Goal: Check status: Check status

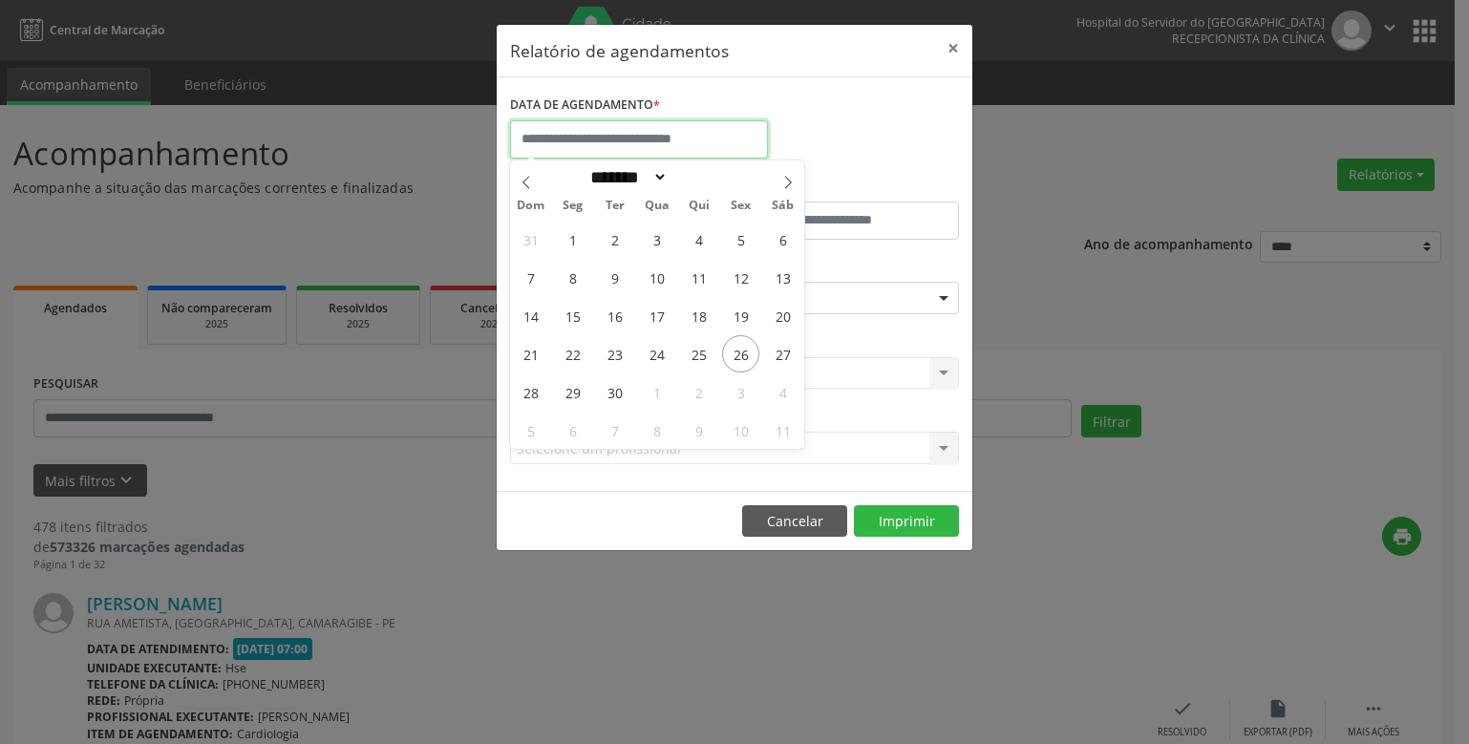
click at [570, 137] on input "text" at bounding box center [639, 139] width 258 height 38
click at [740, 354] on span "26" at bounding box center [740, 353] width 37 height 37
type input "**********"
click at [740, 354] on span "26" at bounding box center [740, 353] width 37 height 37
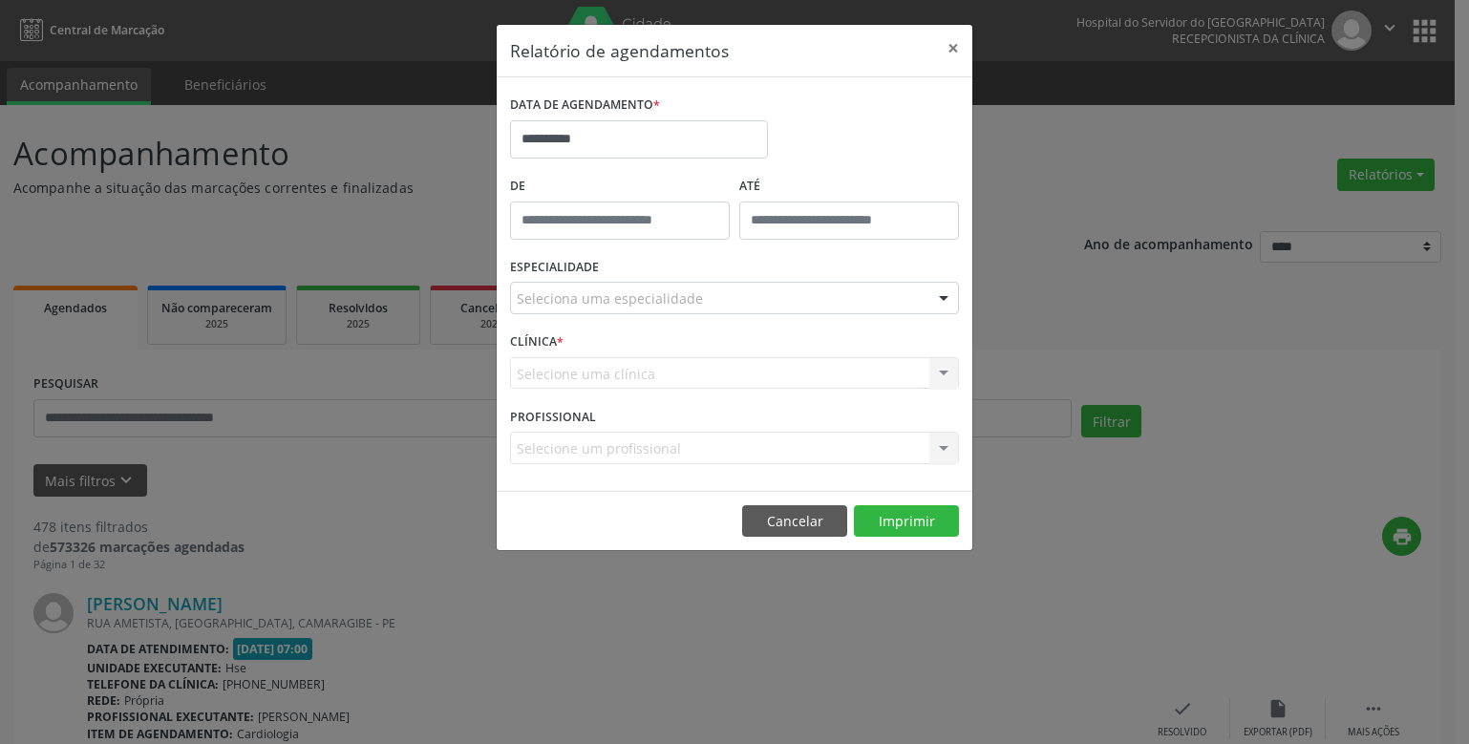
click at [599, 288] on div "Seleciona uma especialidade" at bounding box center [734, 298] width 449 height 32
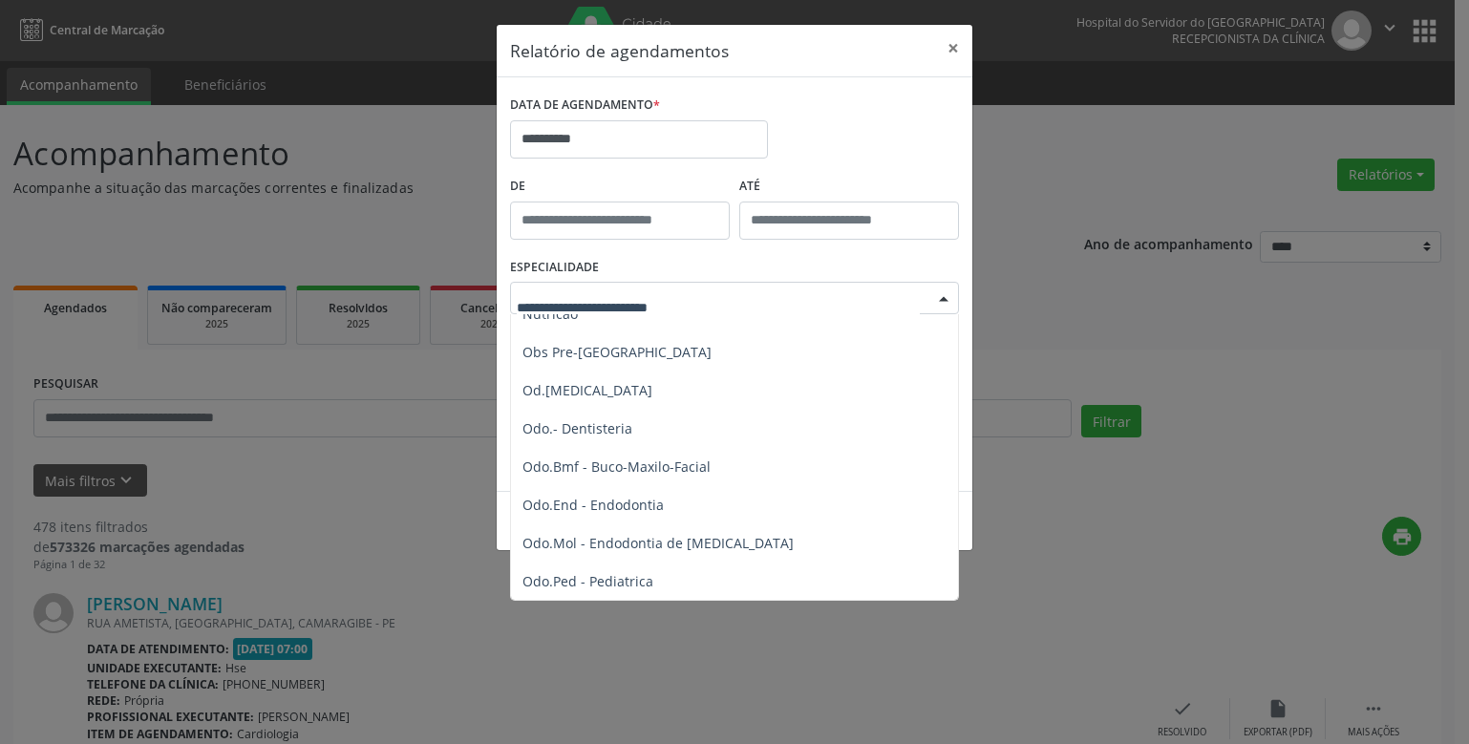
scroll to position [2483, 0]
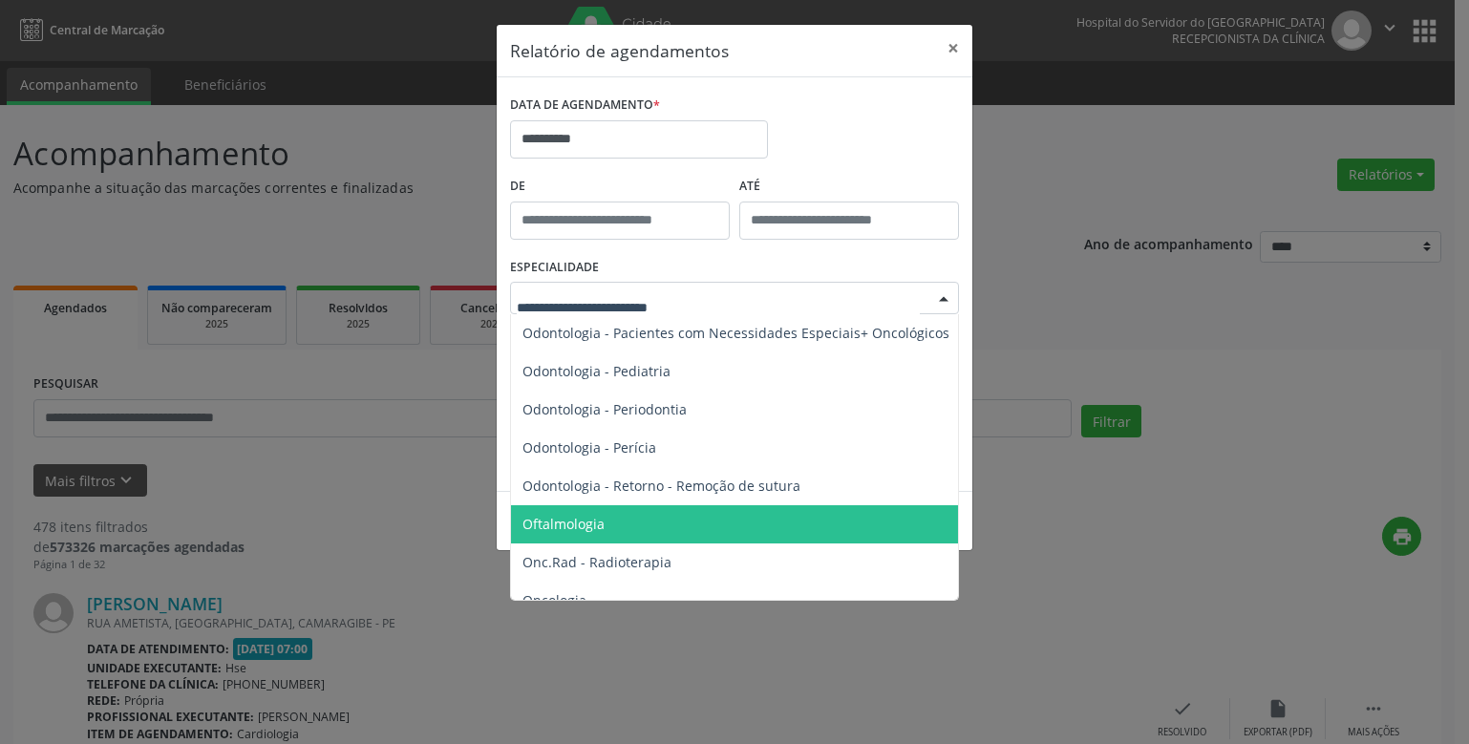
click at [582, 524] on span "Oftalmologia" at bounding box center [563, 524] width 82 height 18
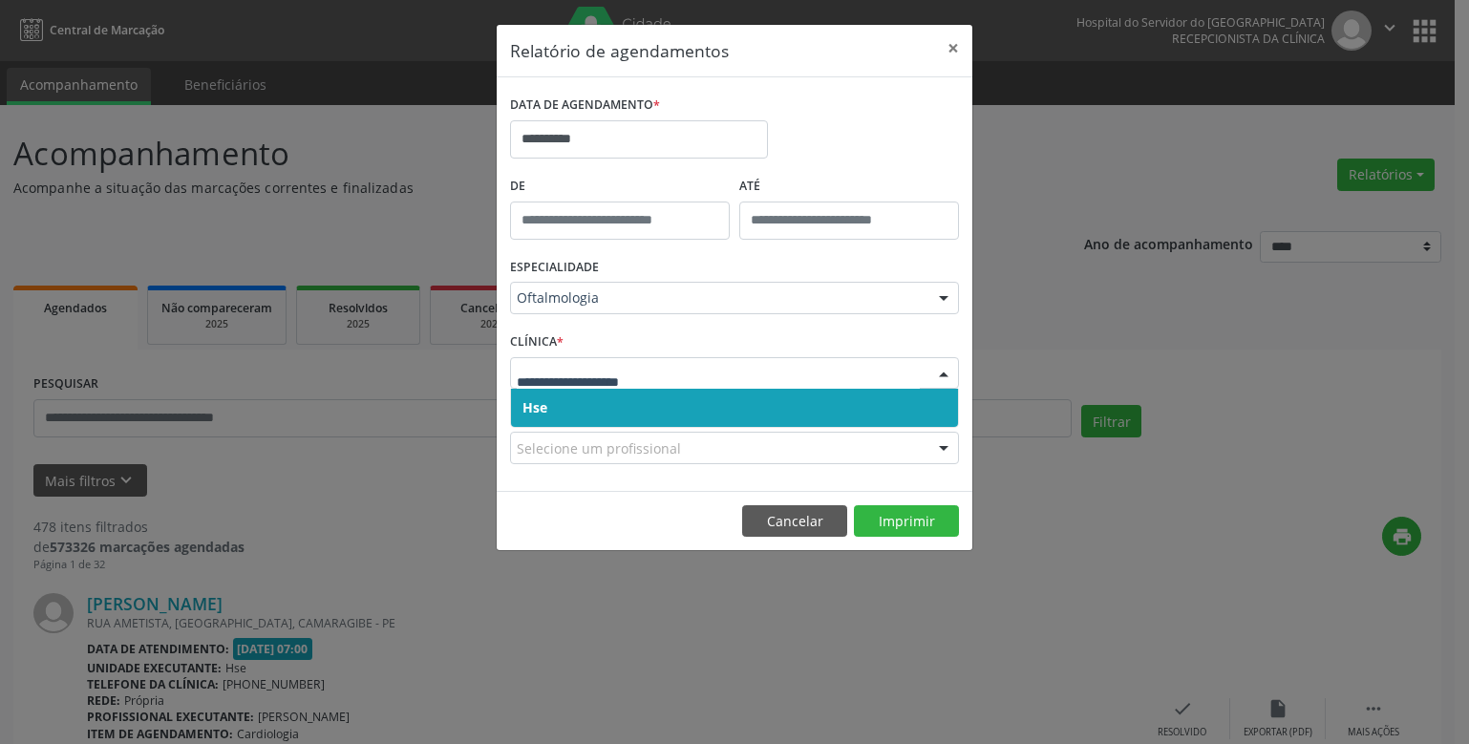
click at [581, 408] on span "Hse" at bounding box center [734, 408] width 447 height 38
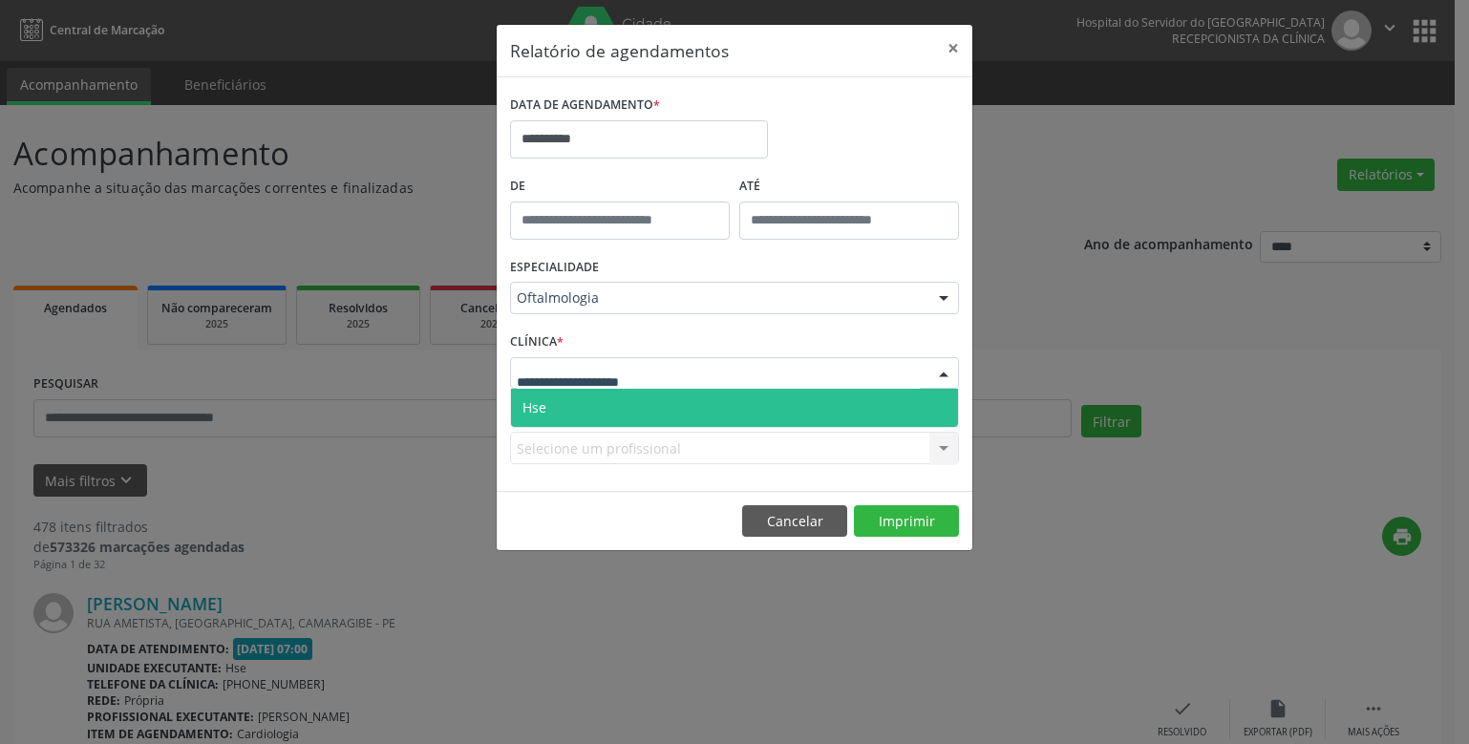
click at [583, 410] on span "Hse" at bounding box center [734, 408] width 447 height 38
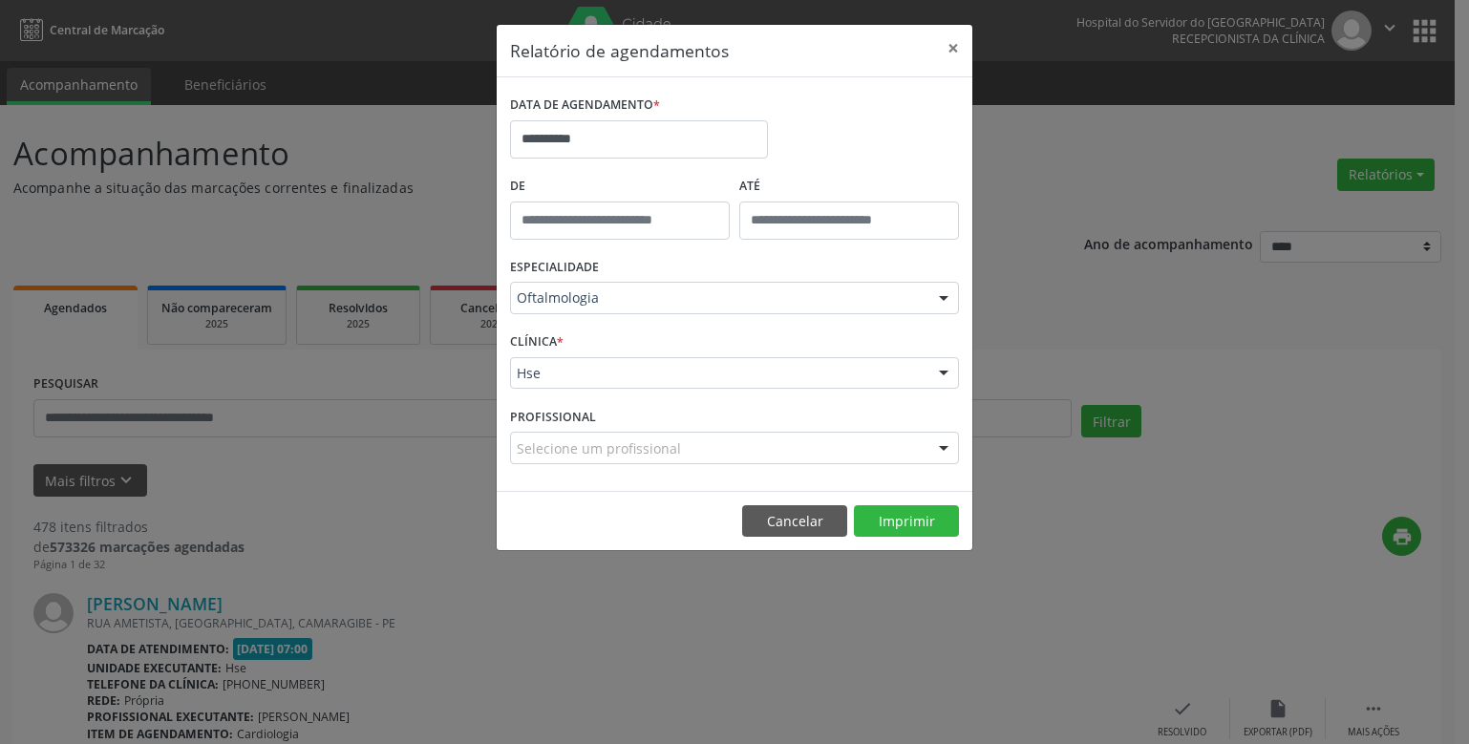
click at [577, 440] on div "Selecione um profissional Todos os profissionais Alexandre Dantas - Professor(A…" at bounding box center [734, 448] width 449 height 32
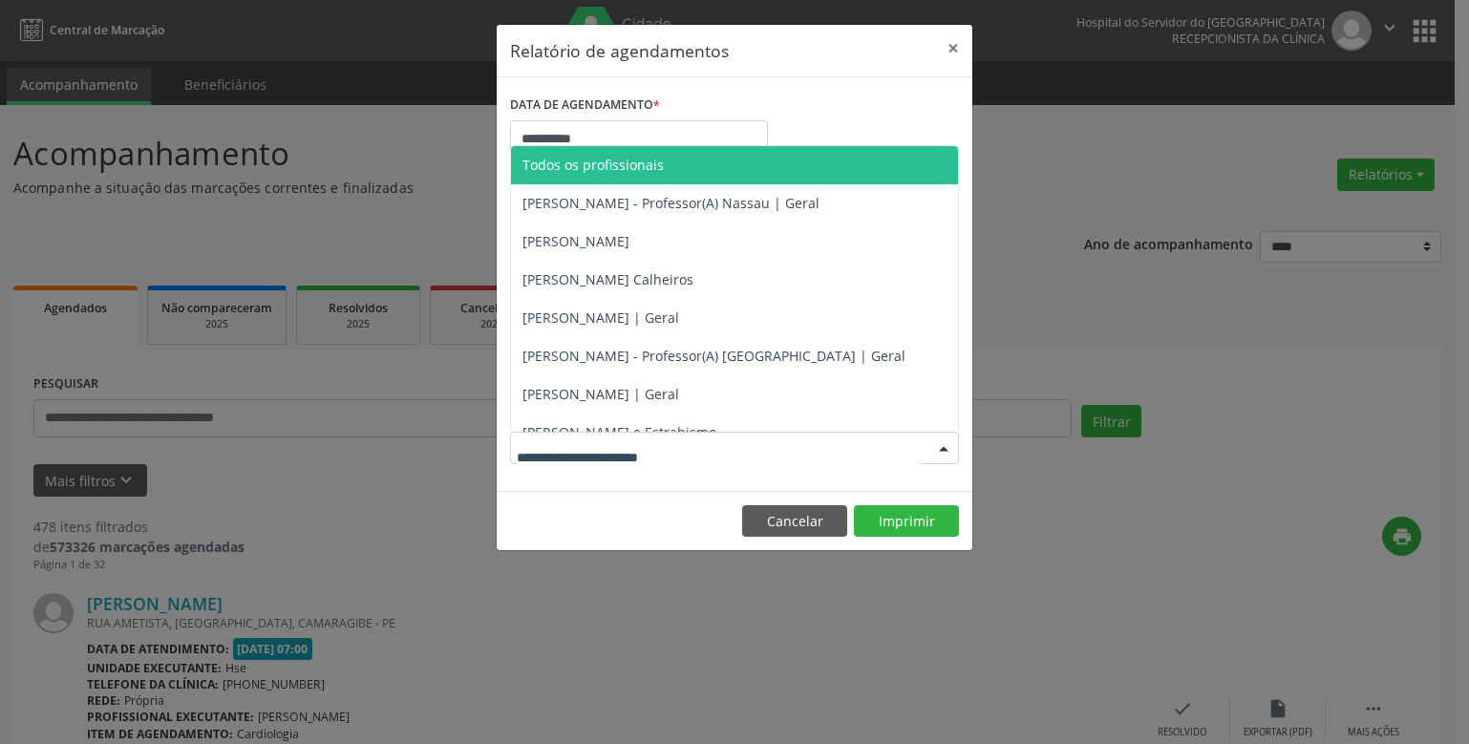
click at [556, 436] on div at bounding box center [734, 448] width 449 height 32
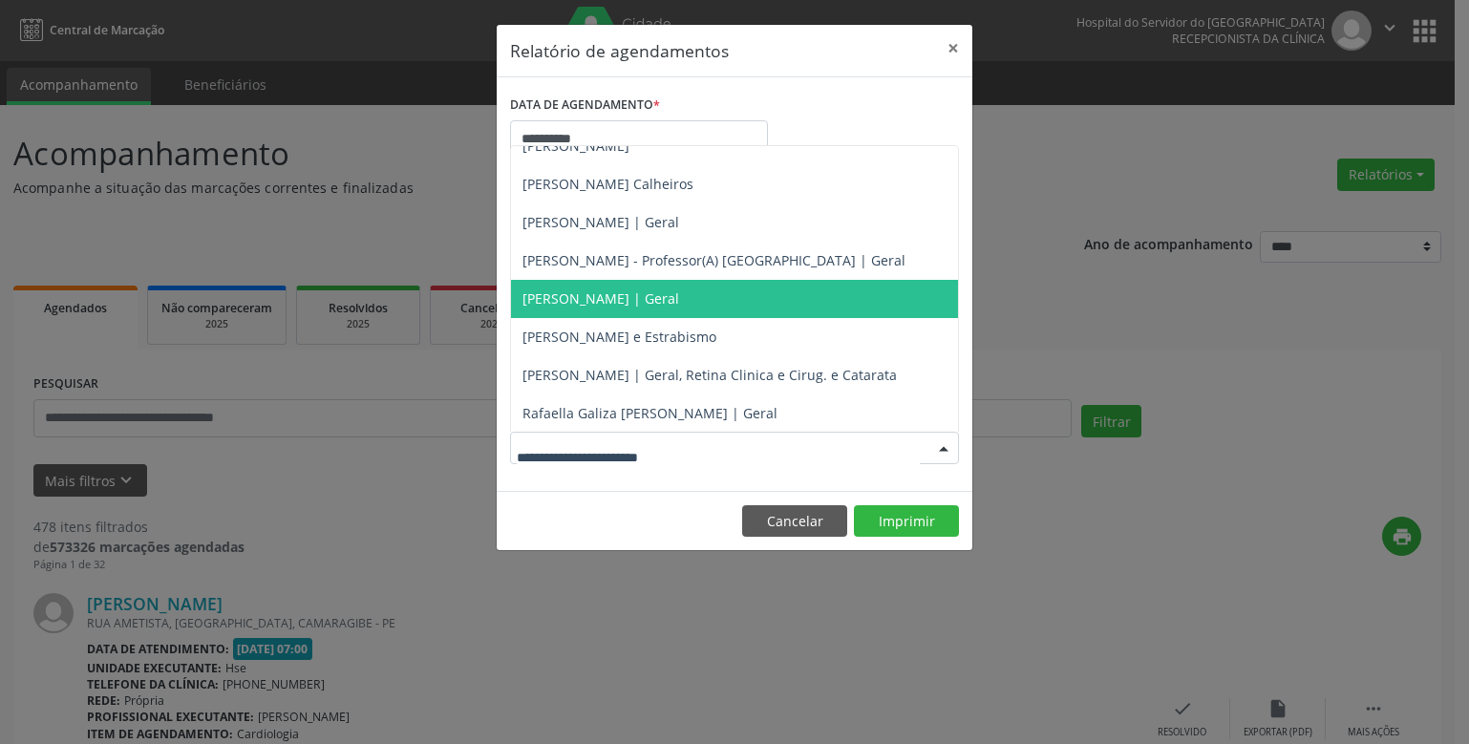
scroll to position [191, 0]
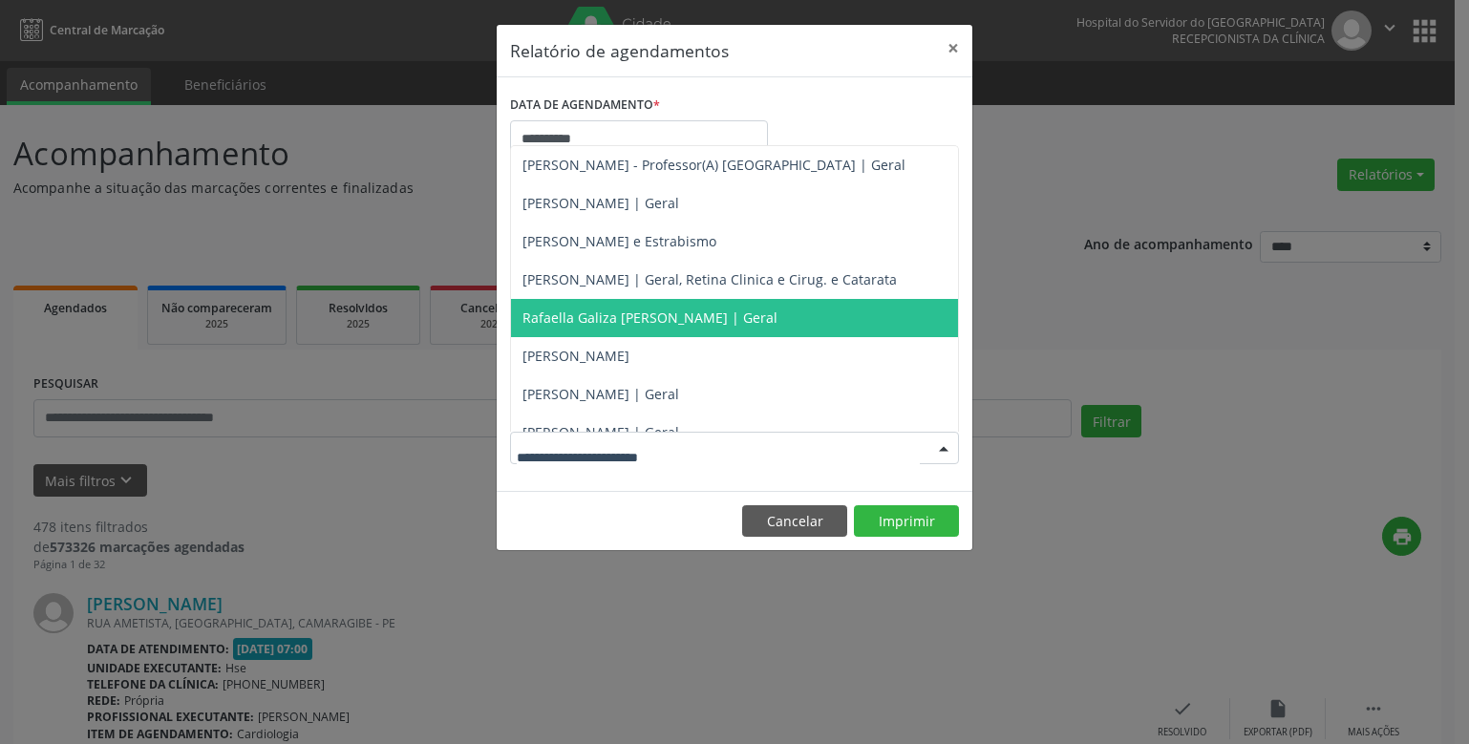
click at [599, 315] on span "Rafaella Galiza [PERSON_NAME] | Geral" at bounding box center [649, 318] width 255 height 18
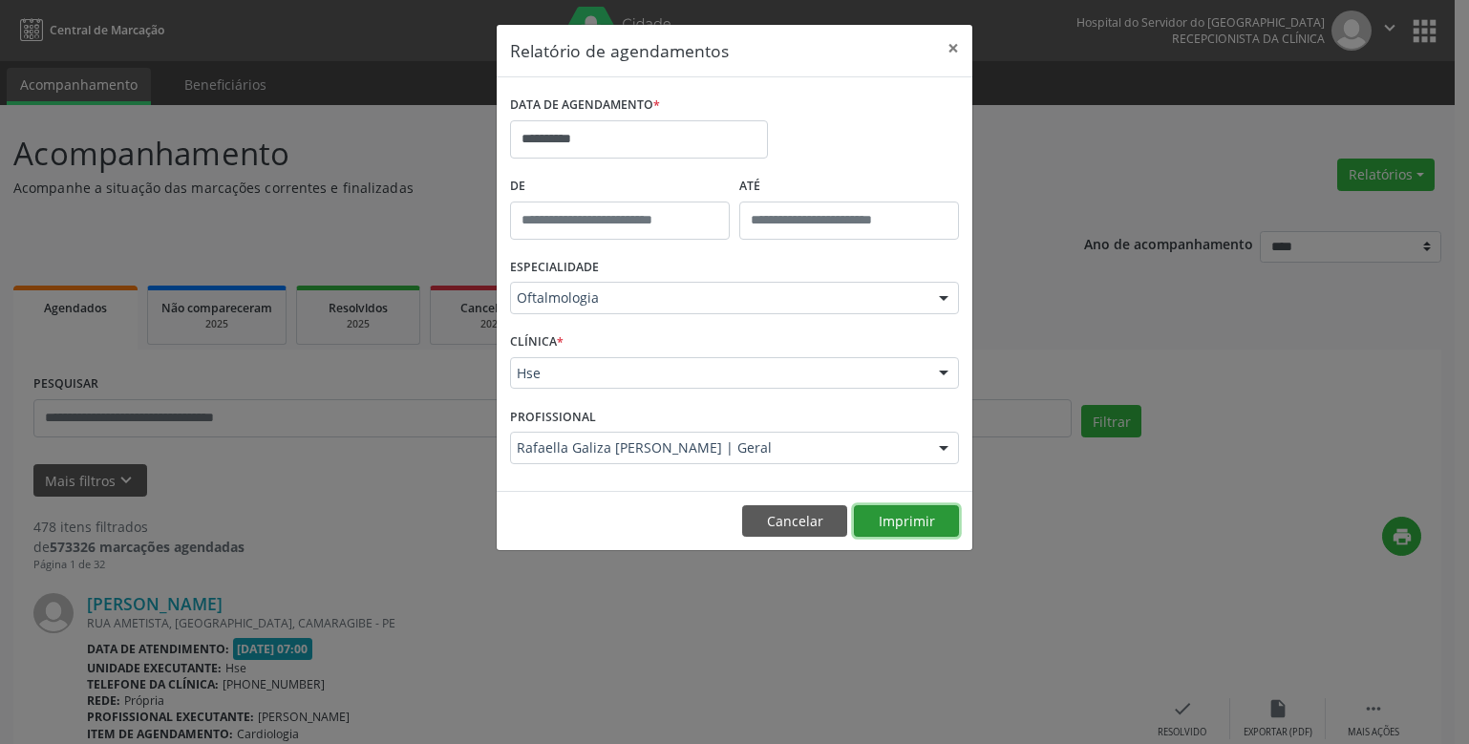
click at [903, 523] on button "Imprimir" at bounding box center [906, 521] width 105 height 32
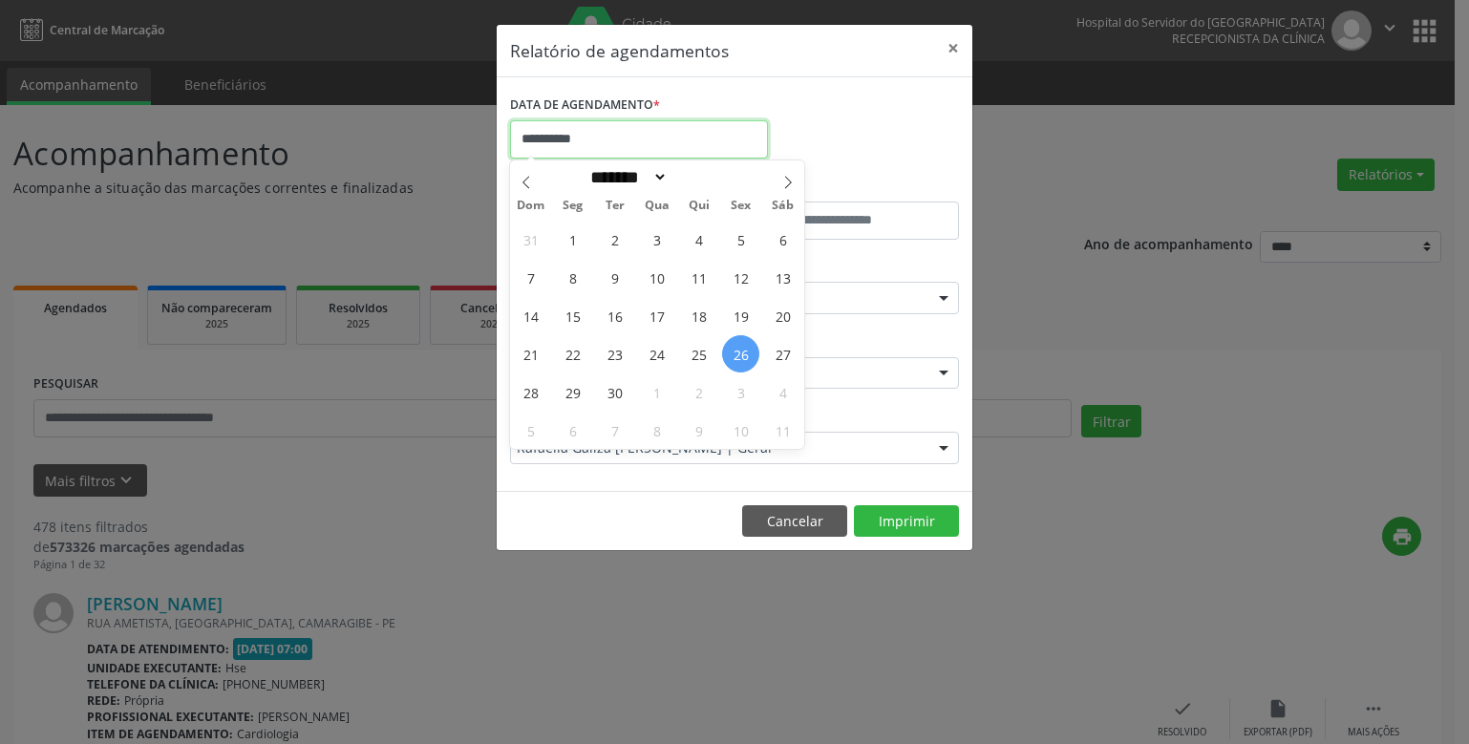
click at [614, 139] on input "**********" at bounding box center [639, 139] width 258 height 38
click at [744, 358] on span "26" at bounding box center [740, 353] width 37 height 37
type input "**********"
click at [744, 358] on span "26" at bounding box center [740, 353] width 37 height 37
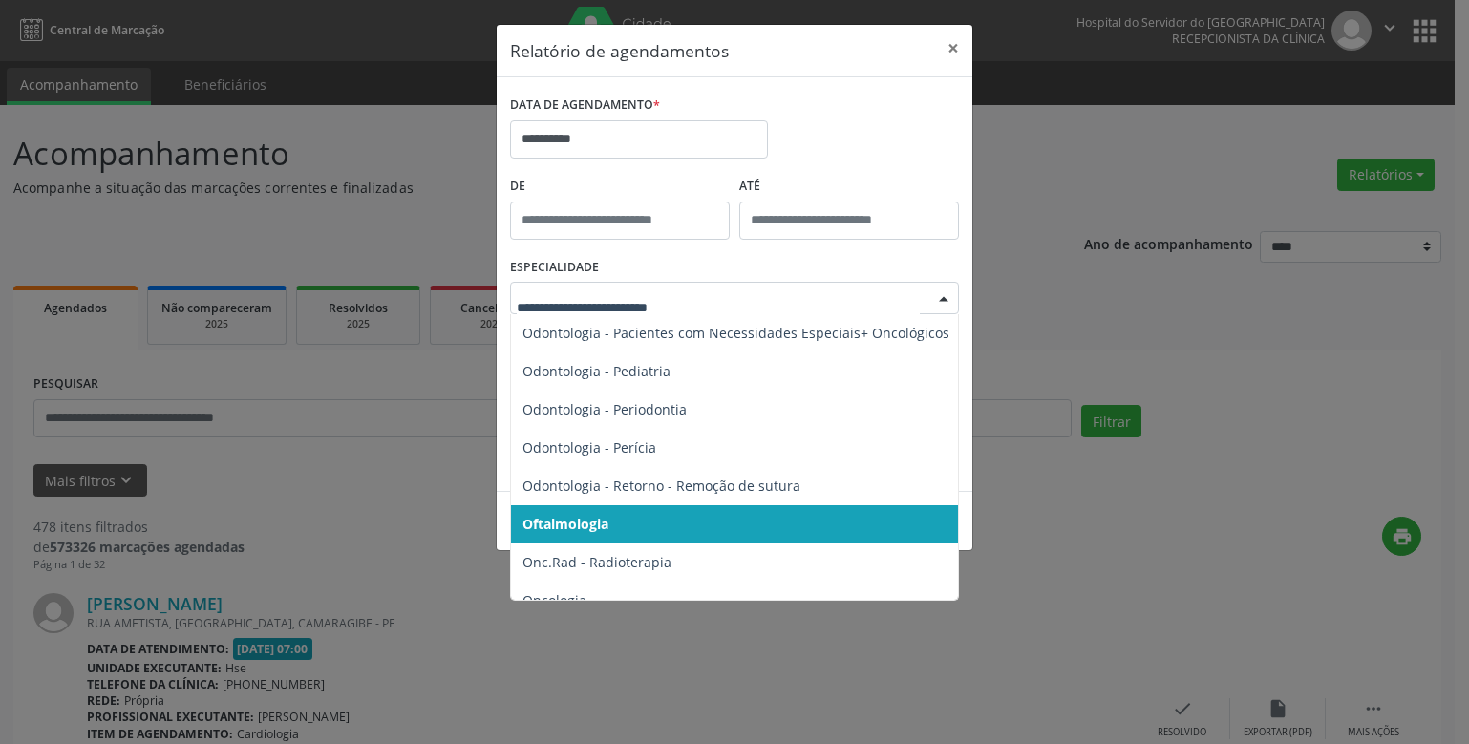
click at [945, 294] on div at bounding box center [943, 299] width 29 height 32
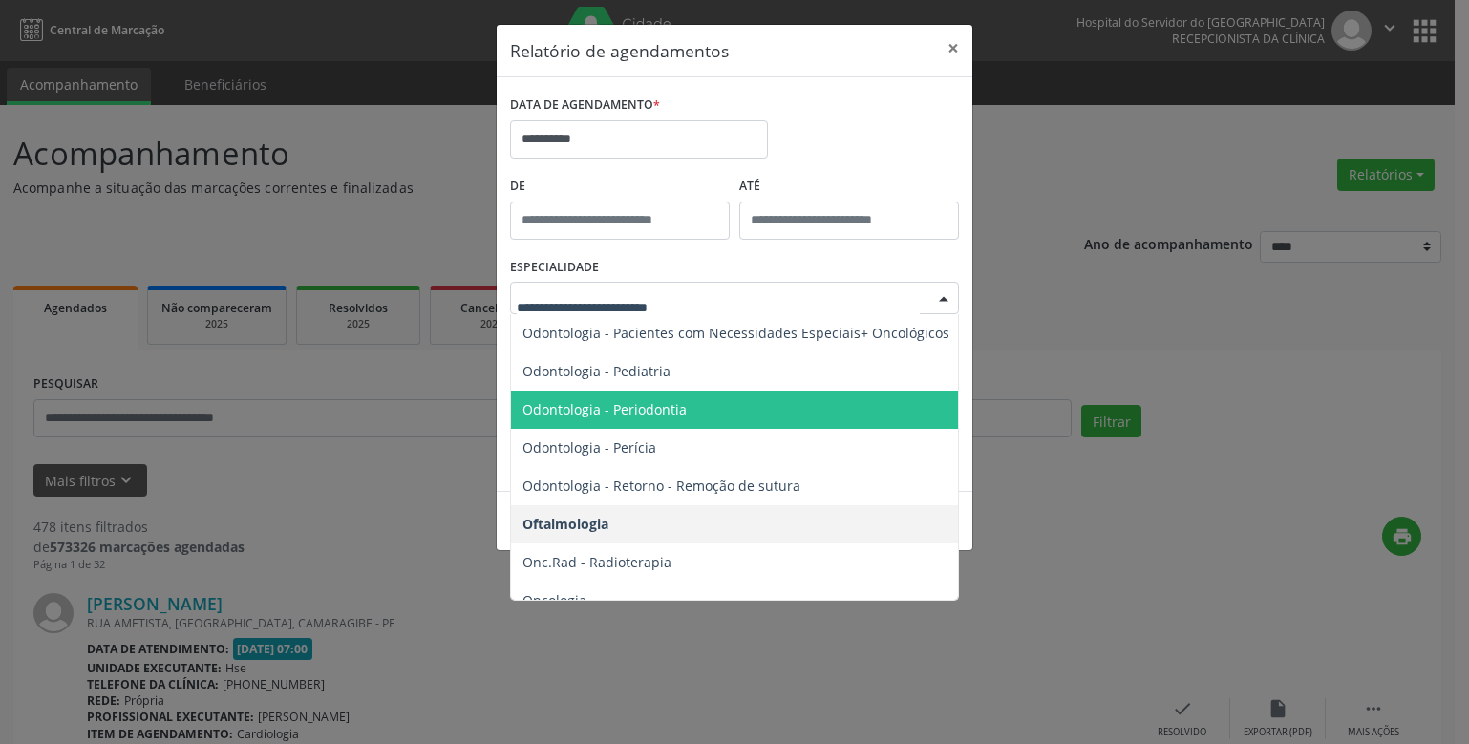
scroll to position [2675, 0]
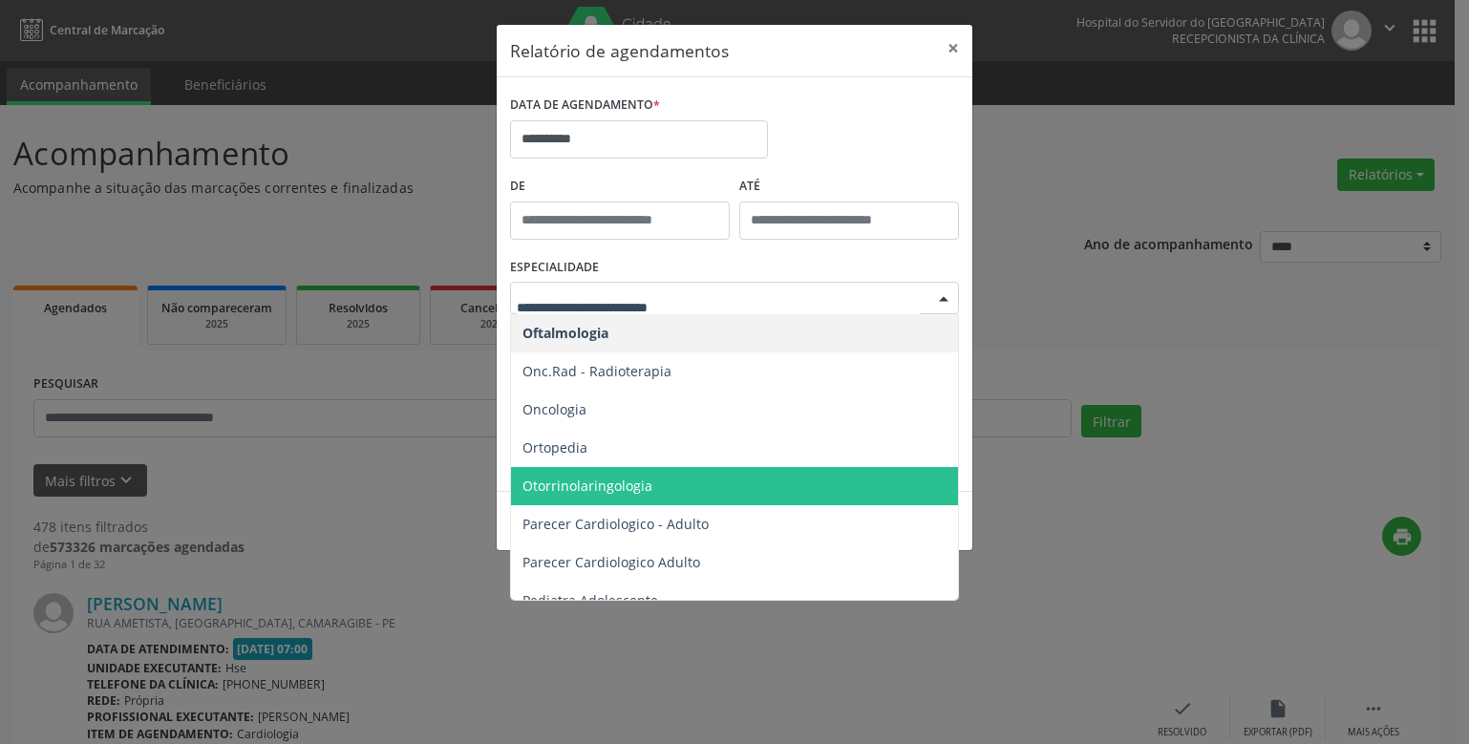
click at [637, 491] on span "Otorrinolaringologia" at bounding box center [587, 486] width 130 height 18
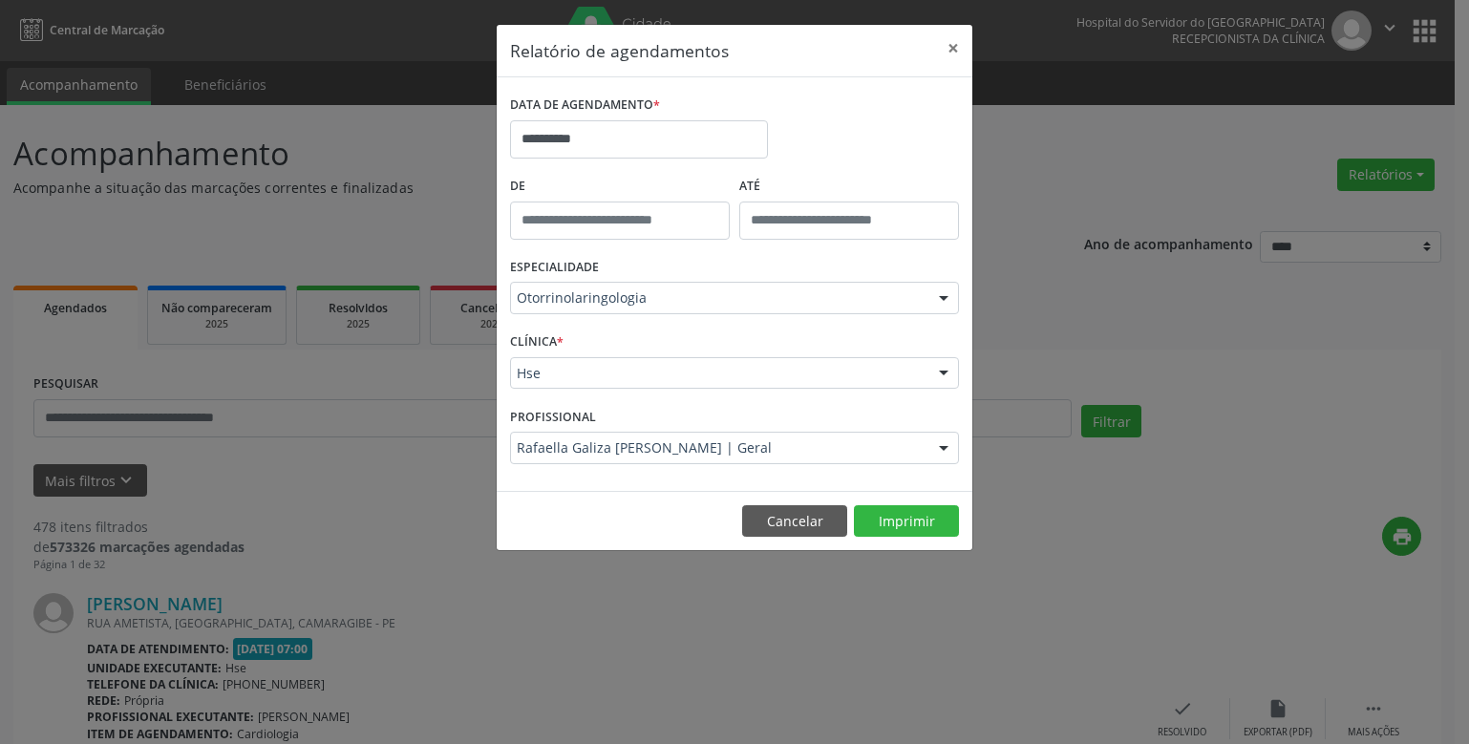
click at [572, 385] on div "Hse" at bounding box center [734, 373] width 449 height 32
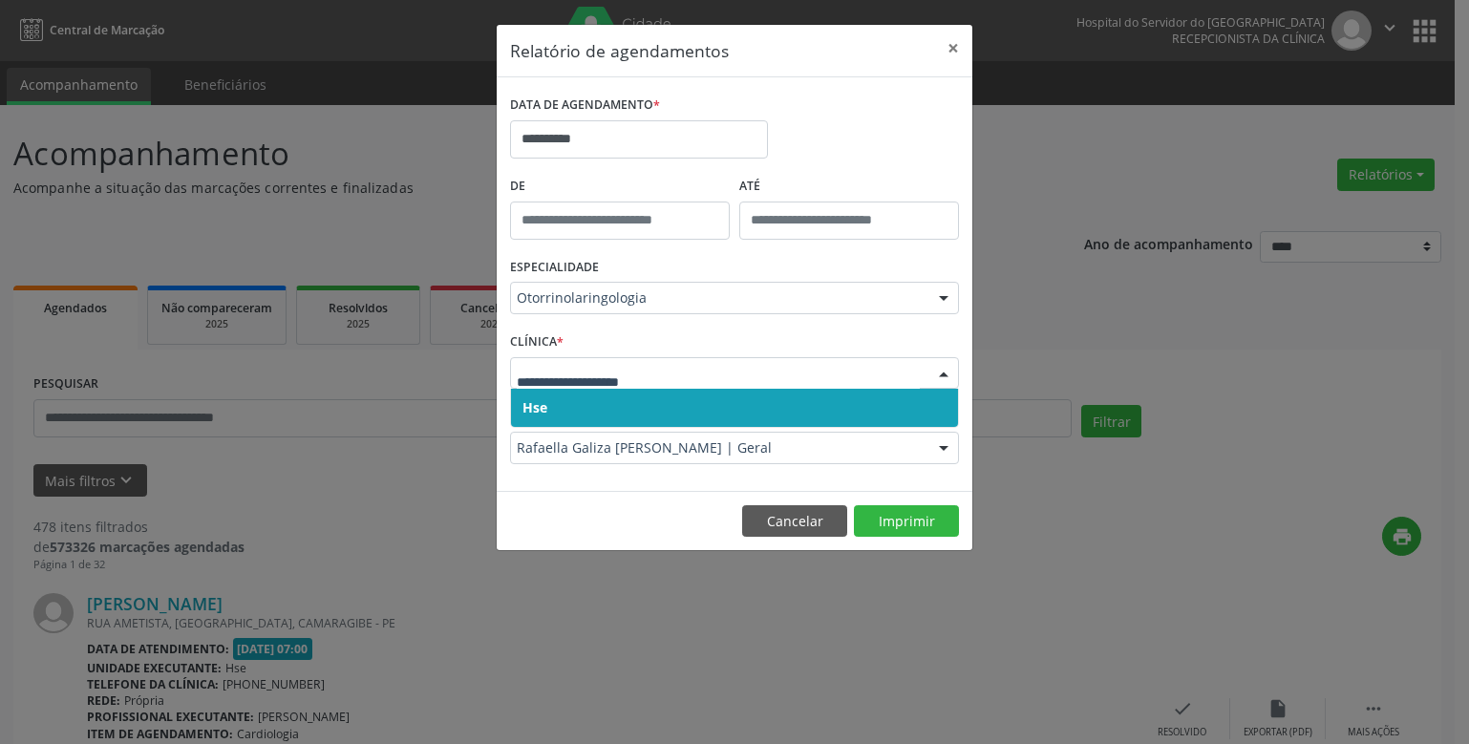
click at [581, 353] on div "CLÍNICA * Hse Nenhum resultado encontrado para: " " Não há nenhuma opção para s…" at bounding box center [734, 365] width 458 height 75
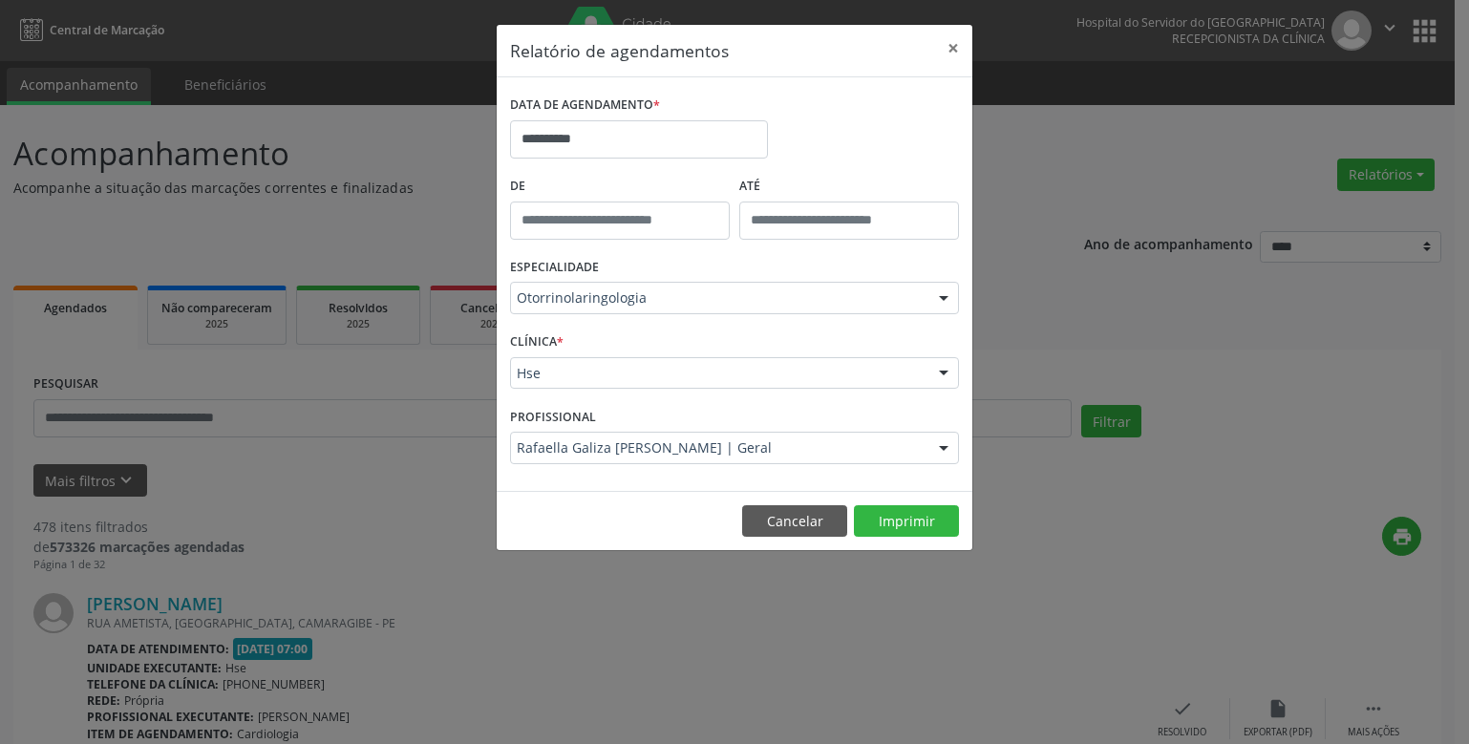
click at [588, 392] on div "CLÍNICA * Hse Hse Nenhum resultado encontrado para: " " Não há nenhuma opção pa…" at bounding box center [734, 365] width 458 height 75
drag, startPoint x: 607, startPoint y: 380, endPoint x: 612, endPoint y: 363, distance: 17.8
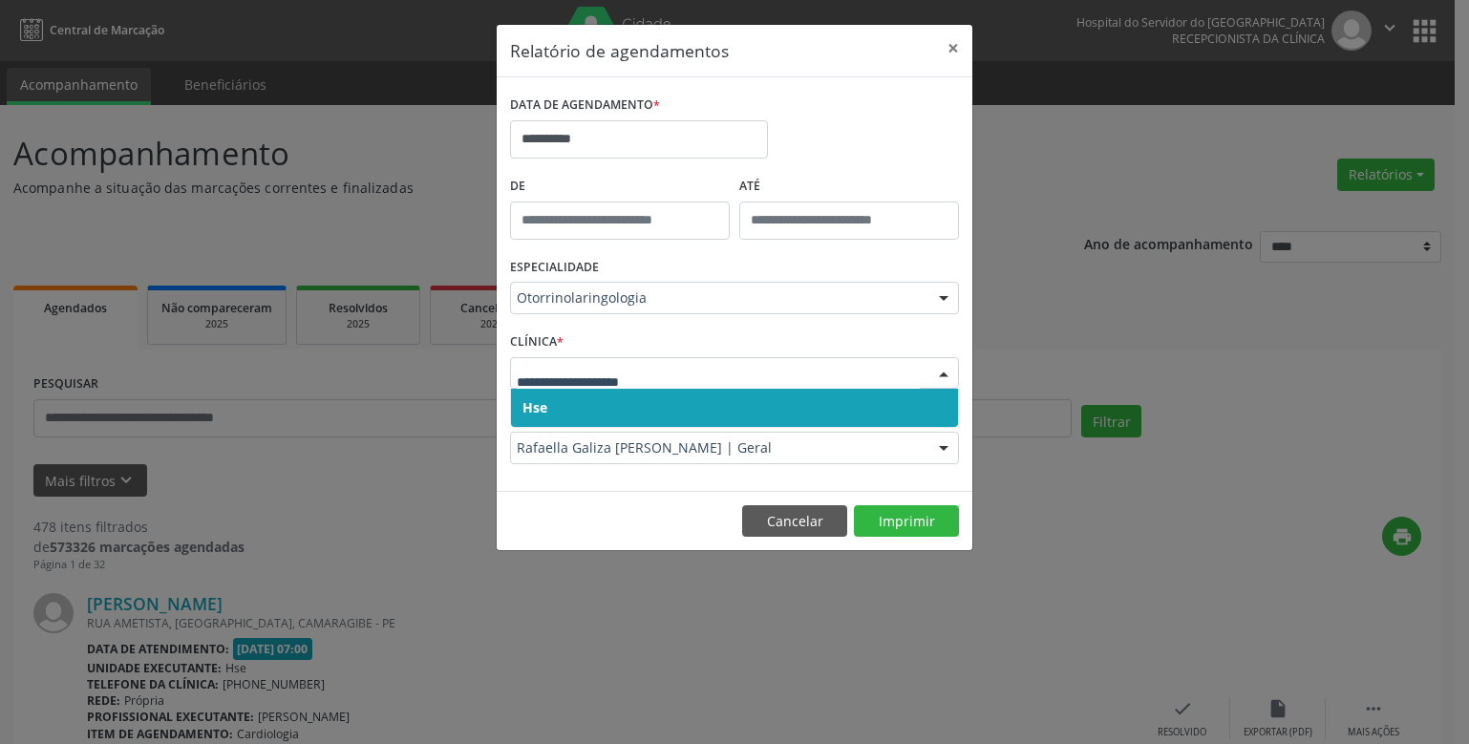
drag, startPoint x: 612, startPoint y: 399, endPoint x: 616, endPoint y: 385, distance: 14.8
click at [613, 399] on span "Hse" at bounding box center [734, 408] width 447 height 38
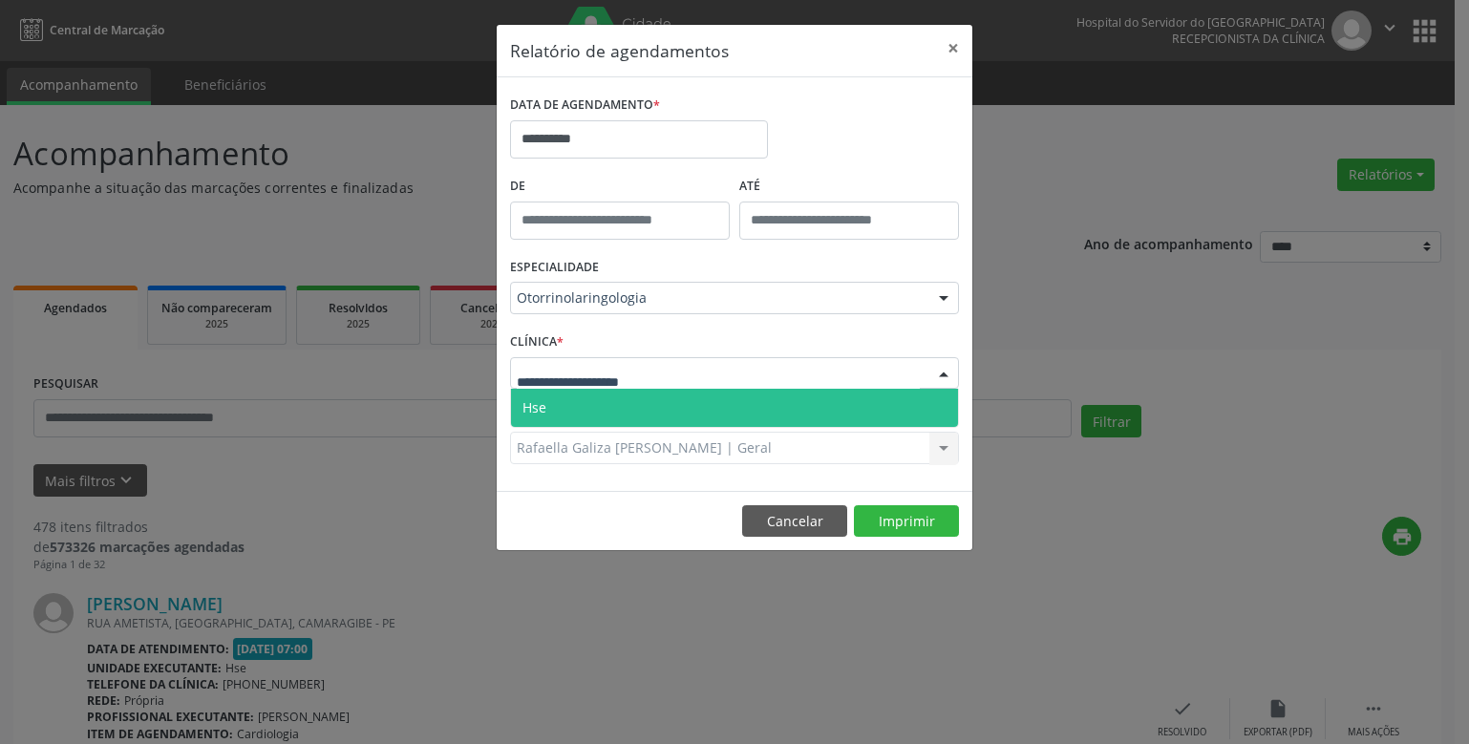
click at [614, 414] on span "Hse" at bounding box center [734, 408] width 447 height 38
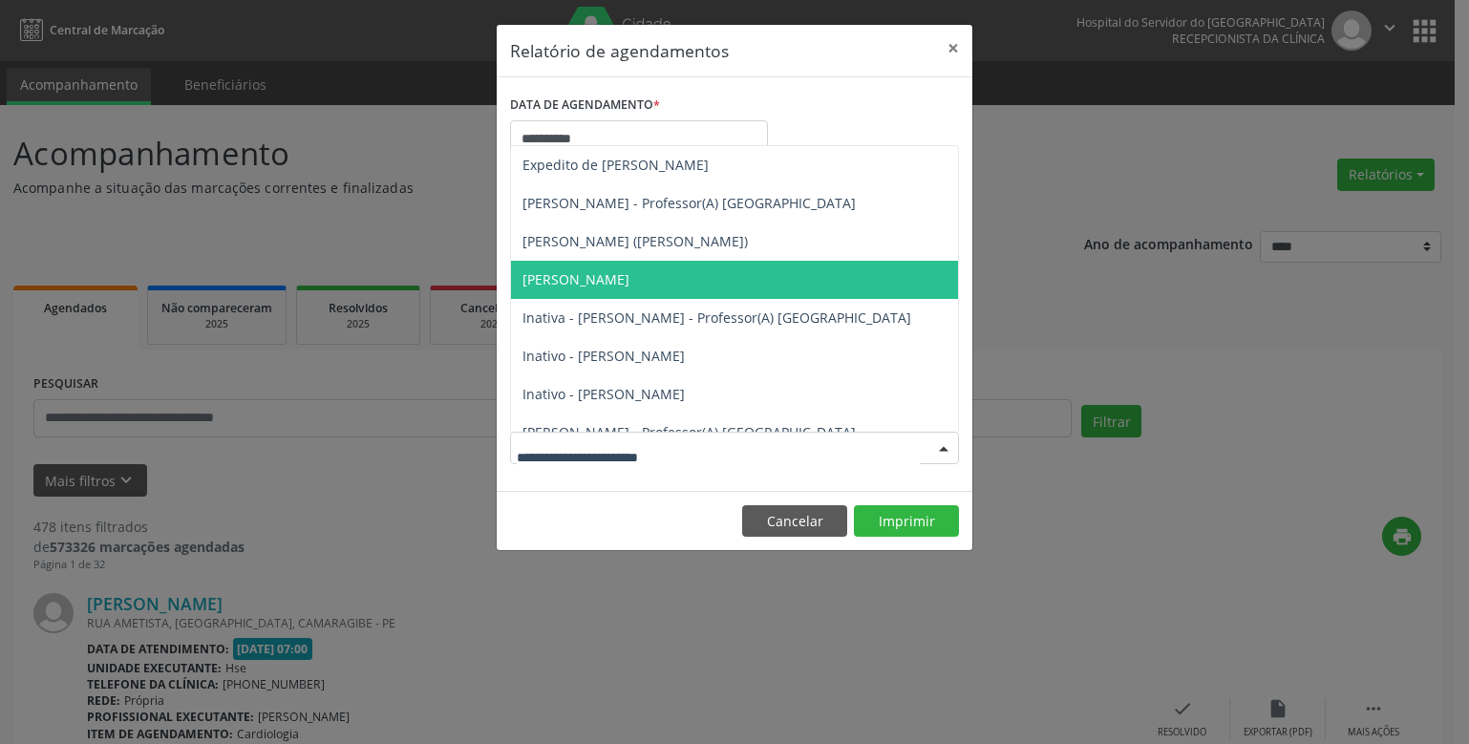
click at [595, 277] on span "[PERSON_NAME]" at bounding box center [575, 279] width 107 height 18
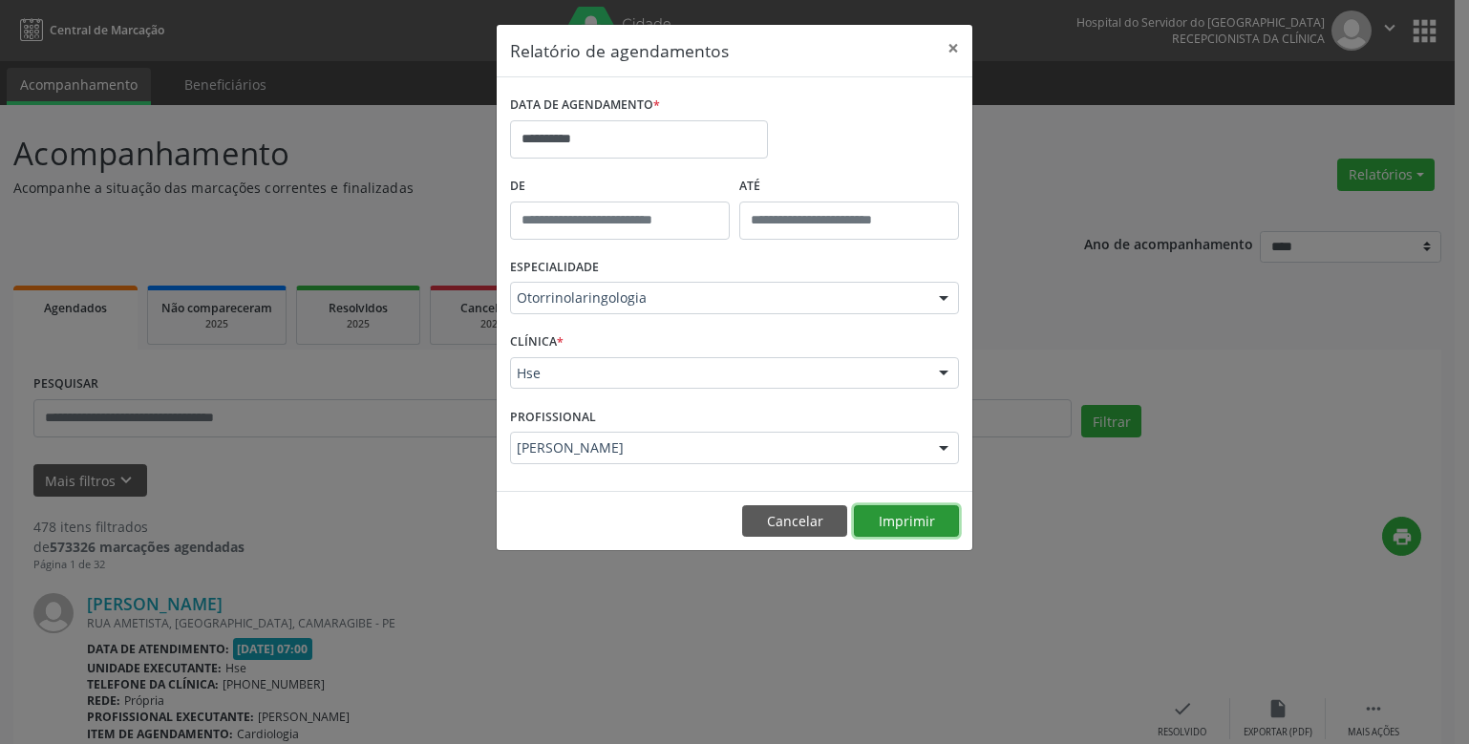
click at [897, 520] on button "Imprimir" at bounding box center [906, 521] width 105 height 32
click at [590, 141] on input "**********" at bounding box center [639, 139] width 258 height 38
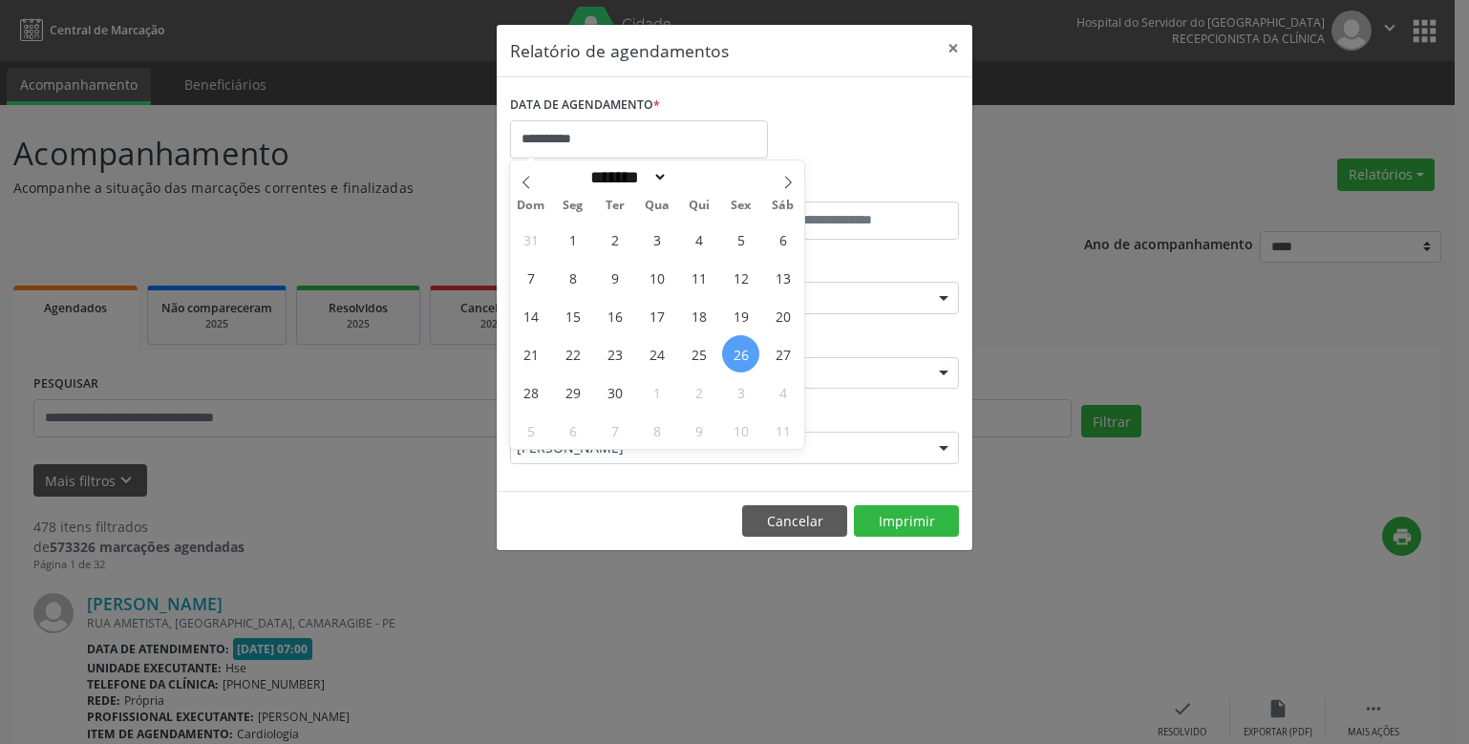
click at [743, 354] on span "26" at bounding box center [740, 353] width 37 height 37
type input "**********"
click at [743, 354] on span "26" at bounding box center [740, 353] width 37 height 37
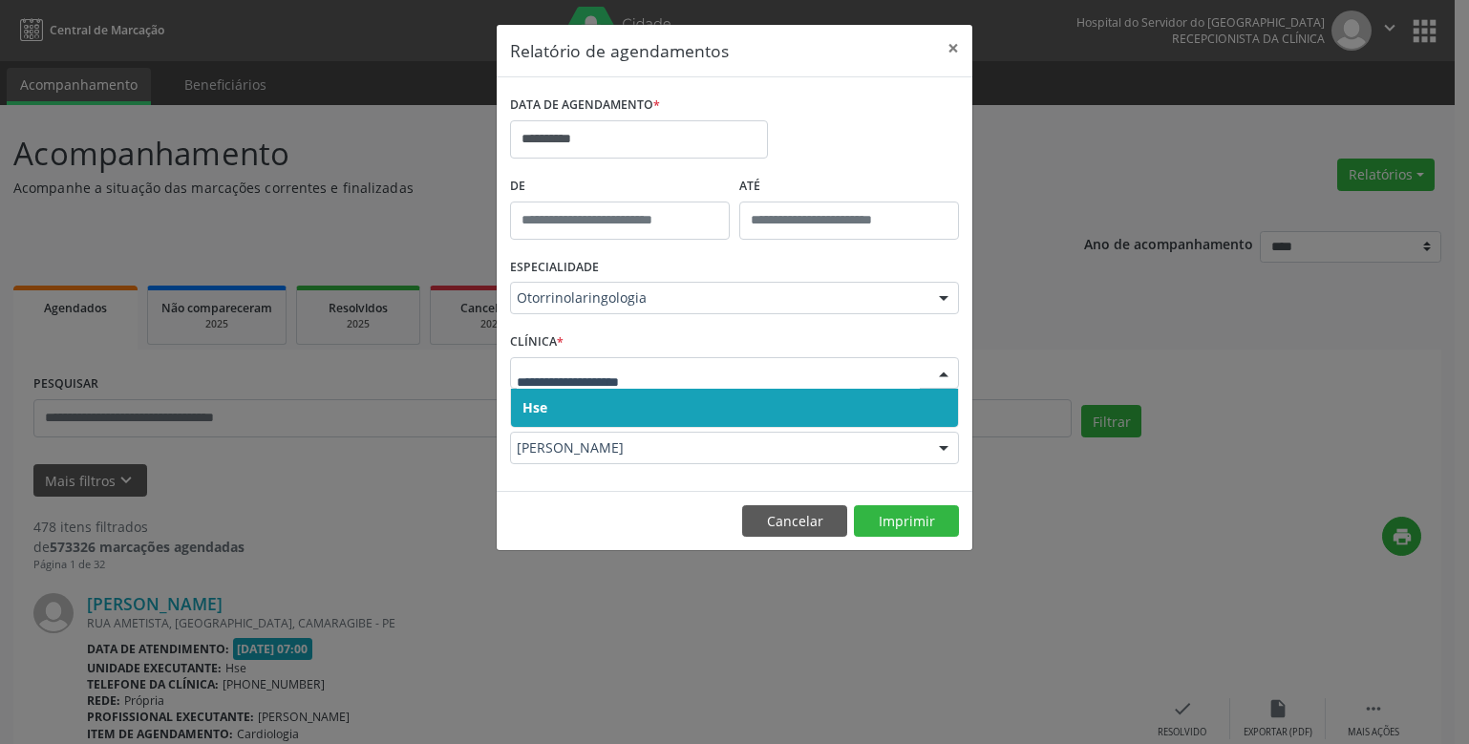
click at [595, 369] on input "text" at bounding box center [718, 383] width 403 height 38
click at [592, 399] on span "Hse" at bounding box center [734, 408] width 447 height 38
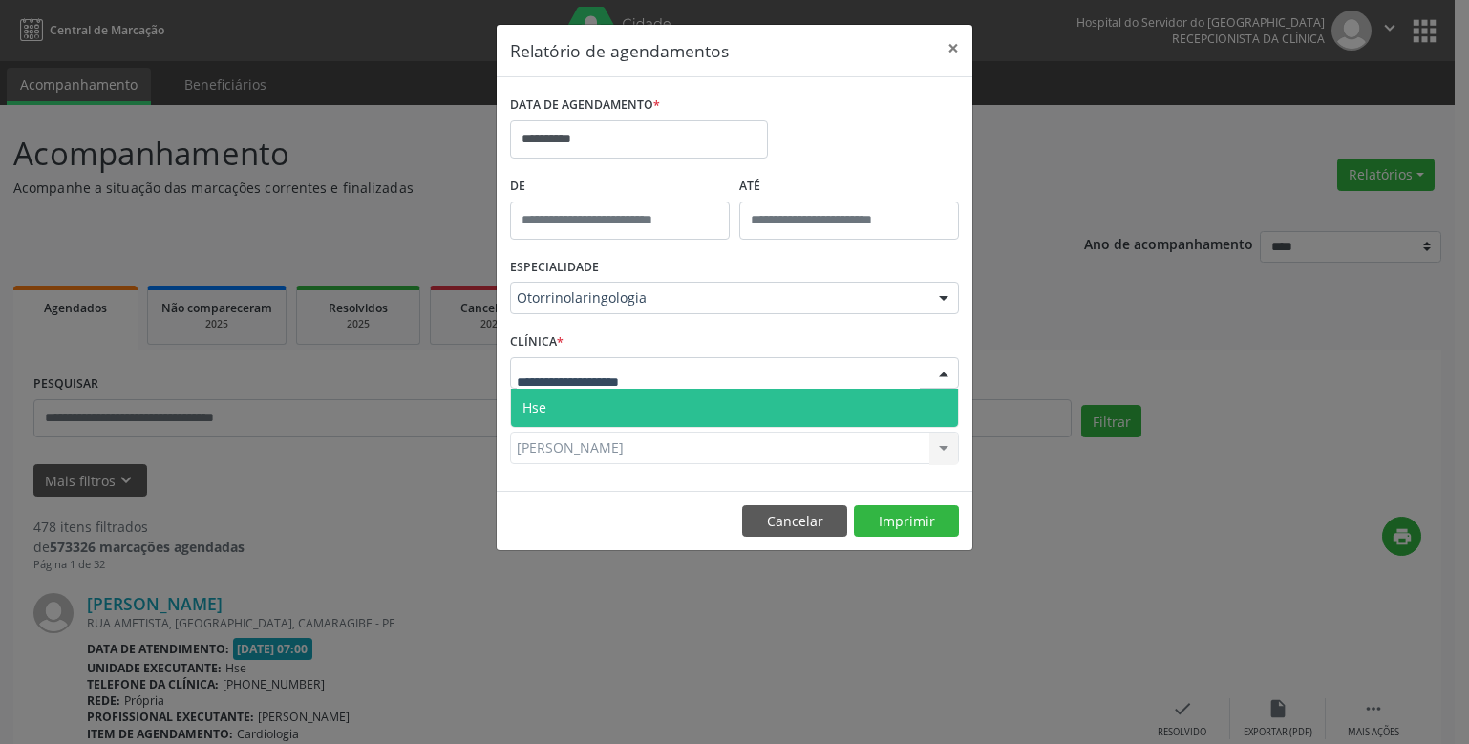
click at [594, 409] on span "Hse" at bounding box center [734, 408] width 447 height 38
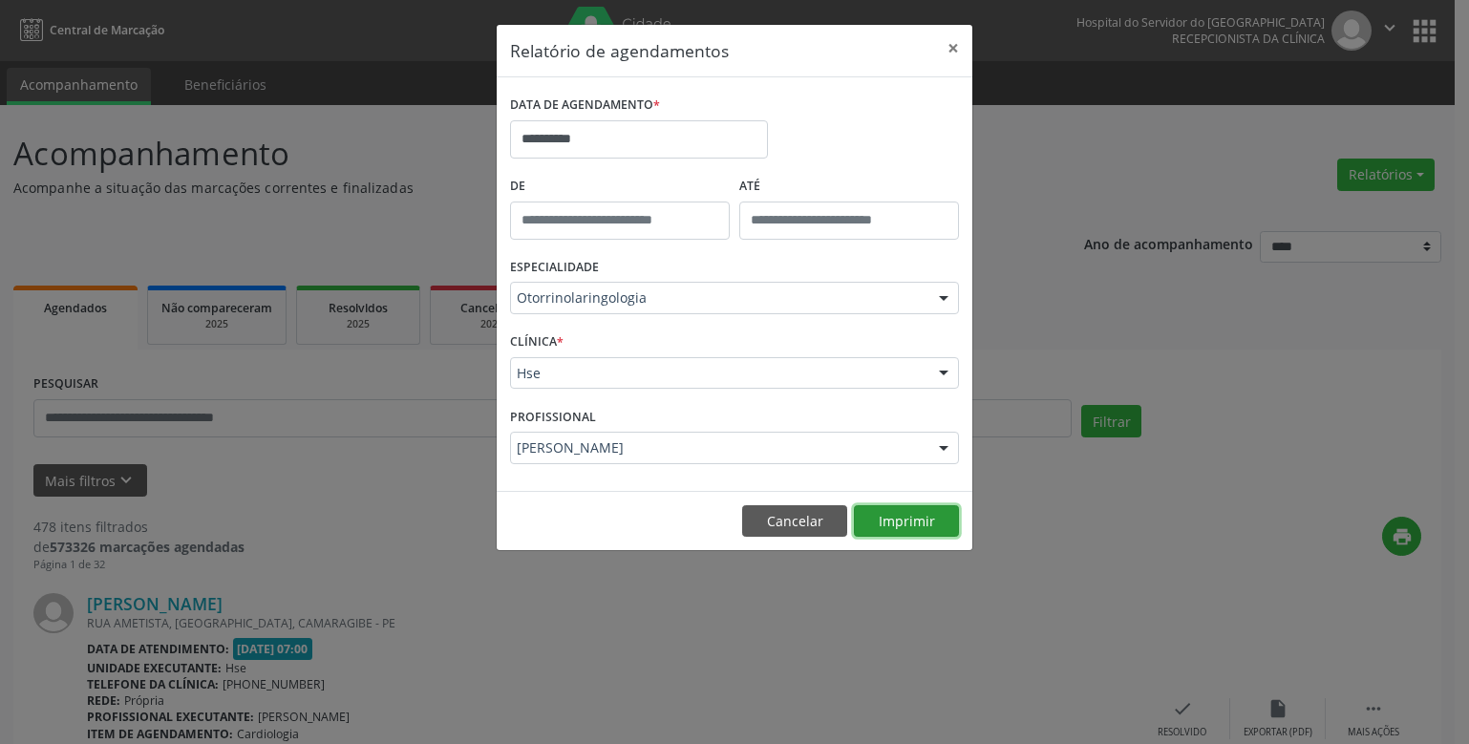
click at [903, 519] on button "Imprimir" at bounding box center [906, 521] width 105 height 32
